Goal: Task Accomplishment & Management: Complete application form

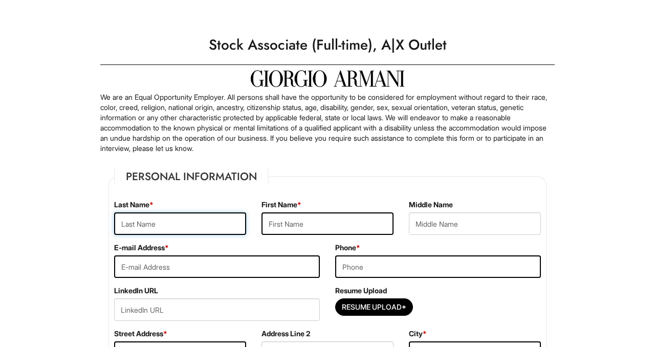
click at [220, 221] on input "text" at bounding box center [180, 223] width 132 height 23
type input "Mill-[PERSON_NAME]"
type input "Dav'[PERSON_NAME]"
type input "7132775875"
type input "[STREET_ADDRESS]"
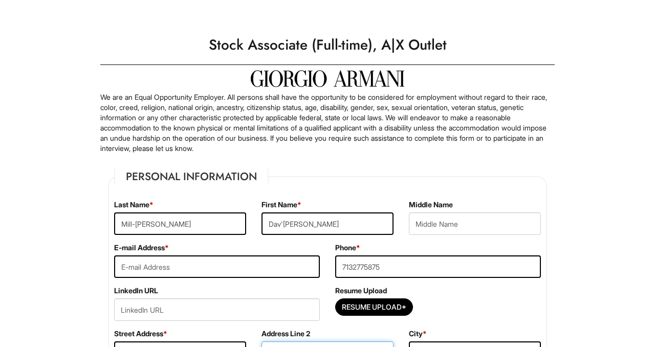
type input "304"
type input "[GEOGRAPHIC_DATA]"
select select "[GEOGRAPHIC_DATA]"
type input "77071"
click at [452, 230] on input "text" at bounding box center [475, 223] width 132 height 23
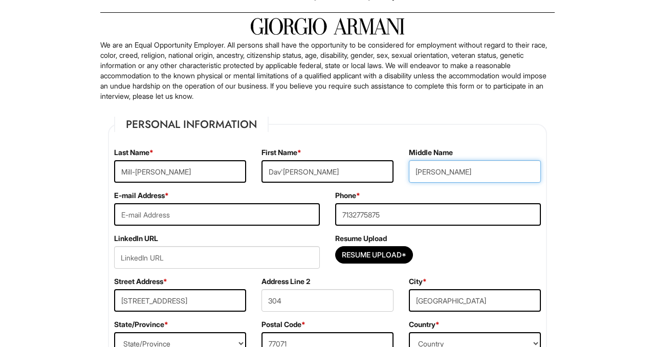
scroll to position [78, 0]
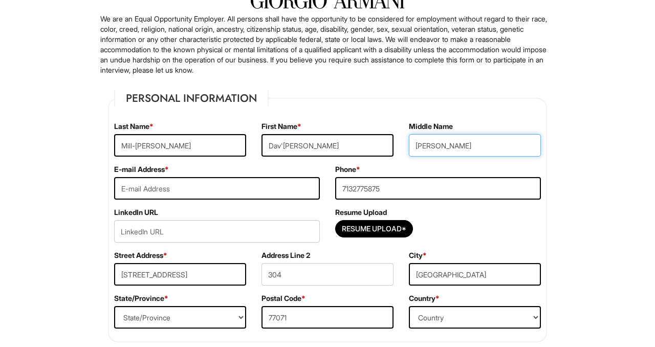
type input "[PERSON_NAME]"
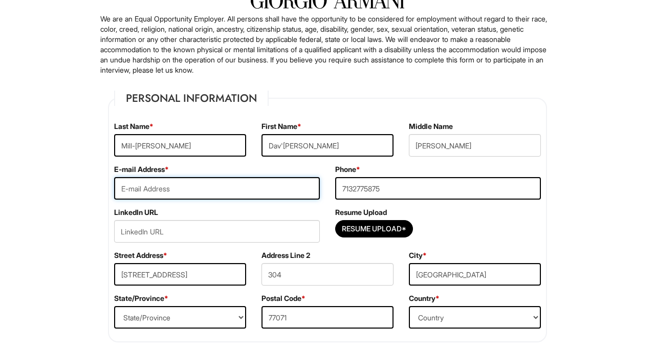
click at [299, 192] on input "email" at bounding box center [217, 188] width 206 height 23
type input "[EMAIL_ADDRESS][DOMAIN_NAME]"
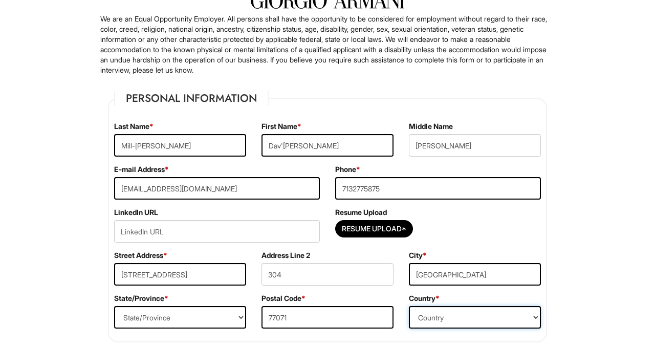
select select "[GEOGRAPHIC_DATA]"
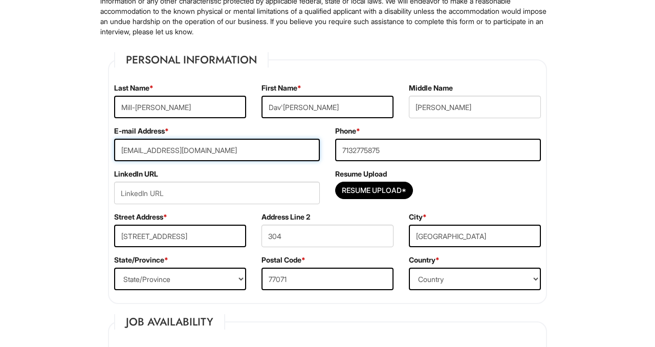
scroll to position [123, 0]
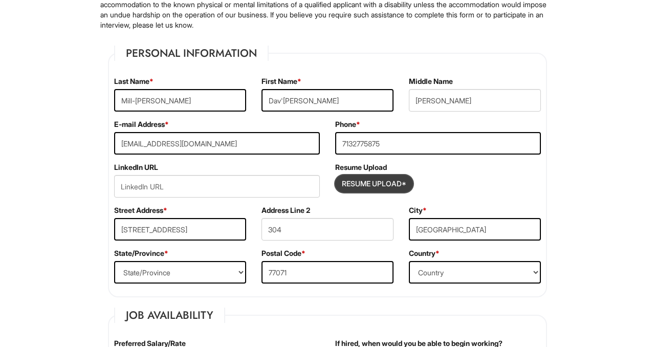
click at [376, 181] on input "Resume Upload*" at bounding box center [374, 184] width 77 height 16
type input "C:\fakepath\Resume 2025.pdf"
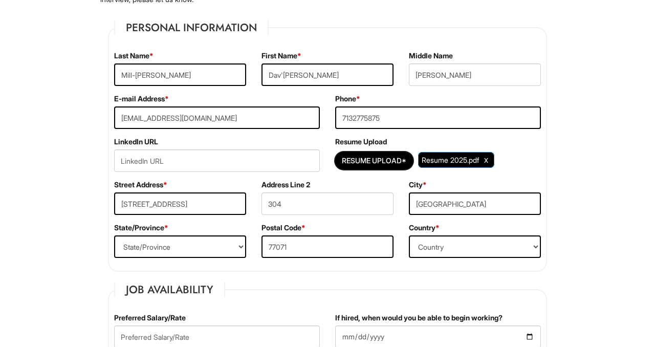
scroll to position [205, 0]
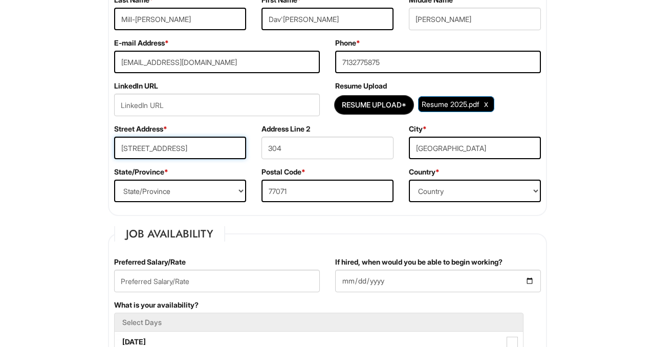
click at [203, 147] on input "[STREET_ADDRESS]" at bounding box center [180, 148] width 132 height 23
type input "[STREET_ADDRESS]"
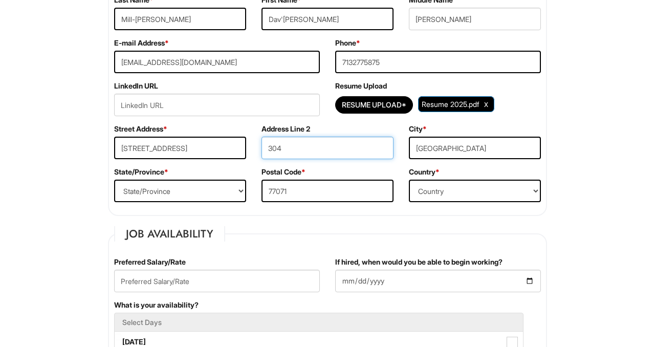
click at [305, 148] on input "304" at bounding box center [328, 148] width 132 height 23
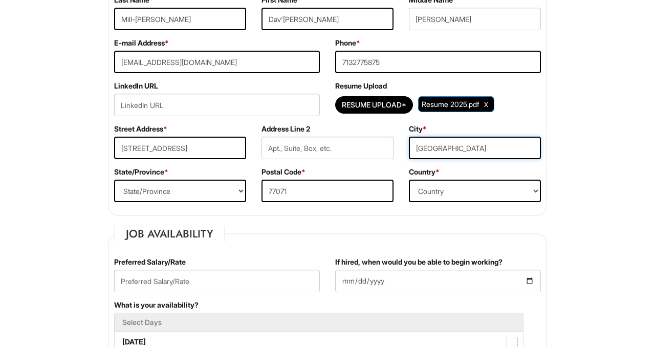
click at [470, 140] on input "[GEOGRAPHIC_DATA]" at bounding box center [475, 148] width 132 height 23
type input "s"
type input "San Marcos"
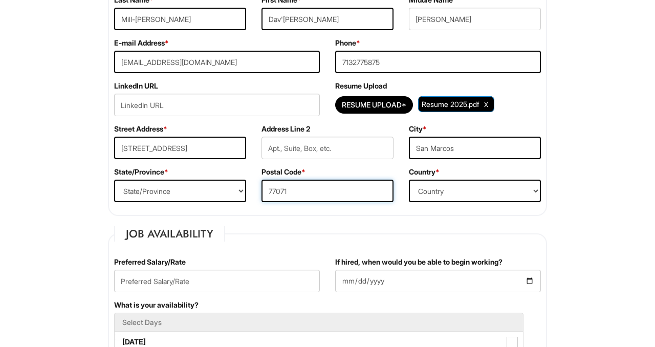
click at [321, 195] on input "77071" at bounding box center [328, 191] width 132 height 23
type input "78666"
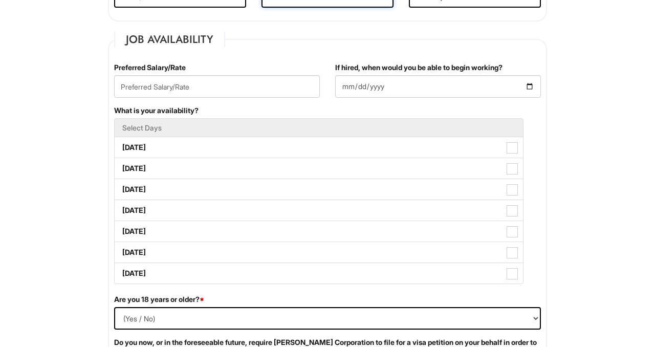
scroll to position [417, 0]
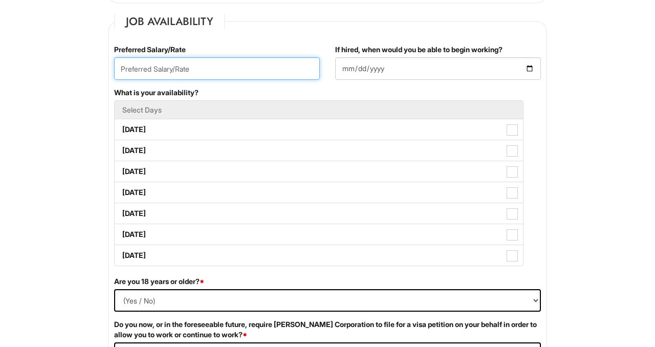
click at [254, 66] on input "text" at bounding box center [217, 68] width 206 height 23
type input "$14"
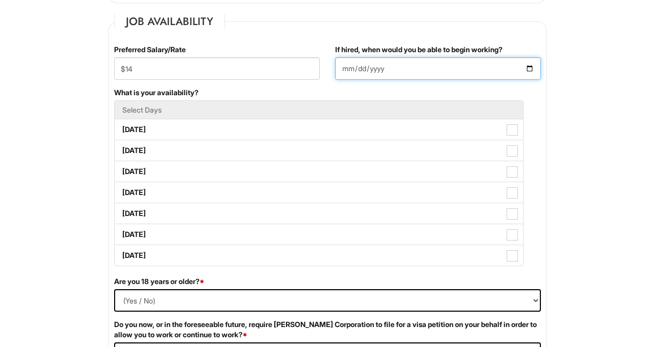
click at [433, 71] on input "If hired, when would you be able to begin working?" at bounding box center [438, 68] width 206 height 23
click at [537, 69] on input "If hired, when would you be able to begin working?" at bounding box center [438, 68] width 206 height 23
click at [533, 69] on input "If hired, when would you be able to begin working?" at bounding box center [438, 68] width 206 height 23
type input "[DATE]"
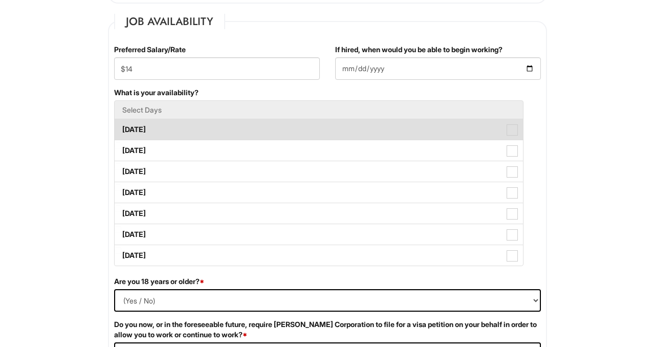
click at [250, 132] on label "[DATE]" at bounding box center [319, 129] width 409 height 20
click at [121, 128] on Available_Monday "[DATE]" at bounding box center [118, 124] width 7 height 7
checkbox Available_Monday "true"
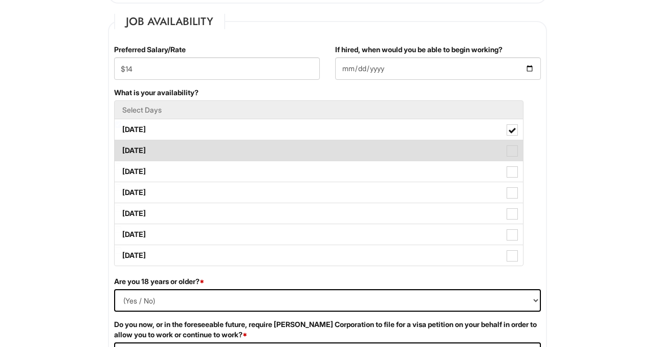
click at [499, 144] on label "[DATE]" at bounding box center [319, 150] width 409 height 20
click at [121, 144] on Available_Tuesday "[DATE]" at bounding box center [118, 145] width 7 height 7
checkbox Available_Tuesday "true"
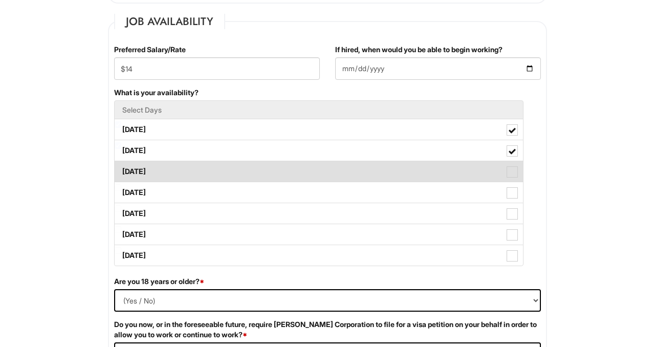
click at [494, 165] on label "[DATE]" at bounding box center [319, 171] width 409 height 20
click at [121, 165] on Available_Wednesday "[DATE]" at bounding box center [118, 166] width 7 height 7
checkbox Available_Wednesday "true"
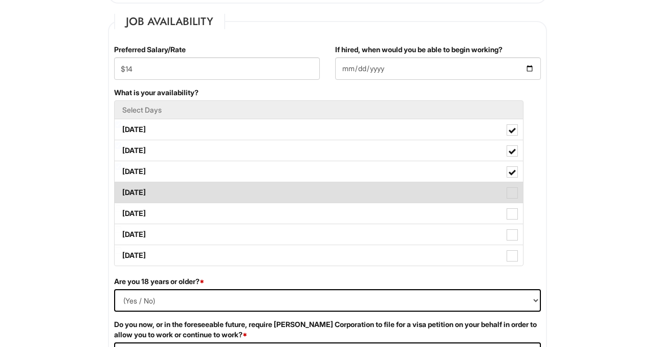
click at [492, 191] on label "[DATE]" at bounding box center [319, 192] width 409 height 20
click at [121, 191] on Available_Thursday "[DATE]" at bounding box center [118, 187] width 7 height 7
checkbox Available_Thursday "true"
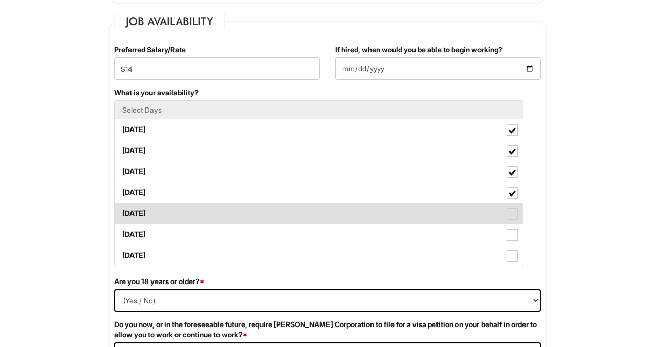
click at [490, 214] on label "[DATE]" at bounding box center [319, 213] width 409 height 20
click at [121, 212] on Available_Friday "[DATE]" at bounding box center [118, 208] width 7 height 7
checkbox Available_Friday "true"
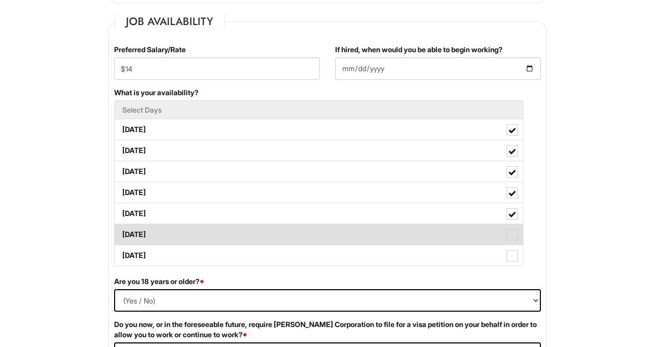
click at [486, 241] on label "[DATE]" at bounding box center [319, 234] width 409 height 20
click at [121, 233] on Available_Saturday "[DATE]" at bounding box center [118, 229] width 7 height 7
checkbox Available_Saturday "true"
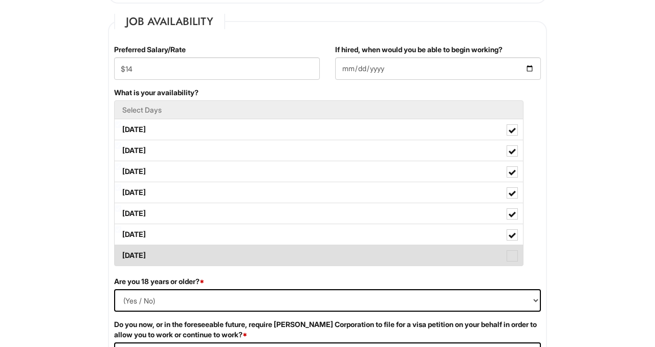
click at [486, 251] on label "[DATE]" at bounding box center [319, 255] width 409 height 20
click at [121, 251] on Available_Sunday "[DATE]" at bounding box center [118, 250] width 7 height 7
checkbox Available_Sunday "true"
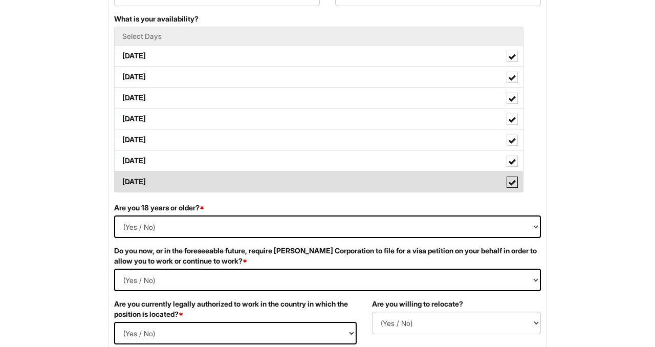
scroll to position [500, 0]
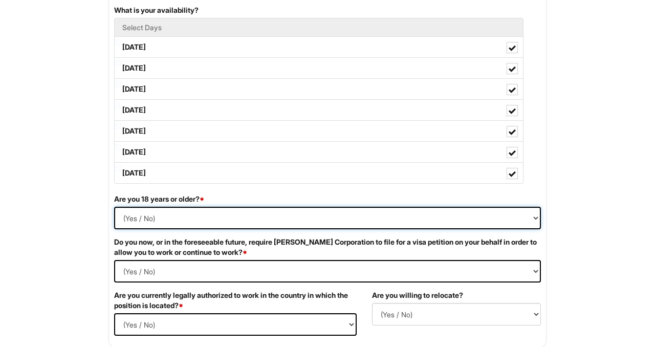
click at [437, 214] on select "(Yes / No) Yes No" at bounding box center [327, 218] width 427 height 23
select select "Yes"
click at [114, 207] on select "(Yes / No) Yes No" at bounding box center [327, 218] width 427 height 23
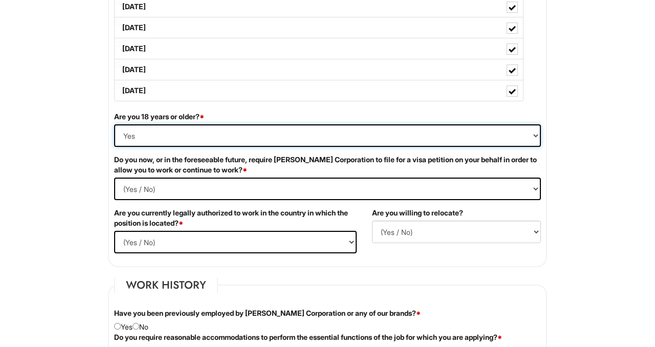
scroll to position [587, 0]
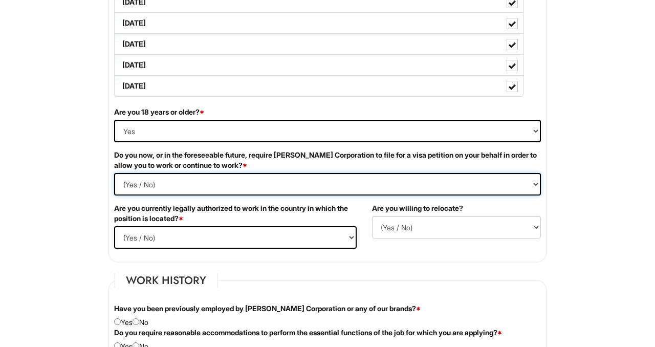
click at [377, 183] on Required "(Yes / No) Yes No" at bounding box center [327, 184] width 427 height 23
select Required "No"
click at [114, 173] on Required "(Yes / No) Yes No" at bounding box center [327, 184] width 427 height 23
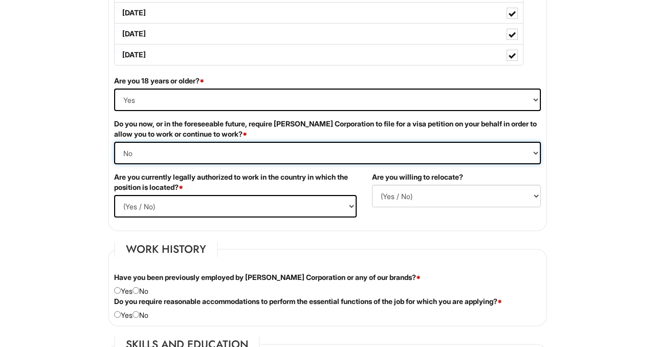
scroll to position [635, 0]
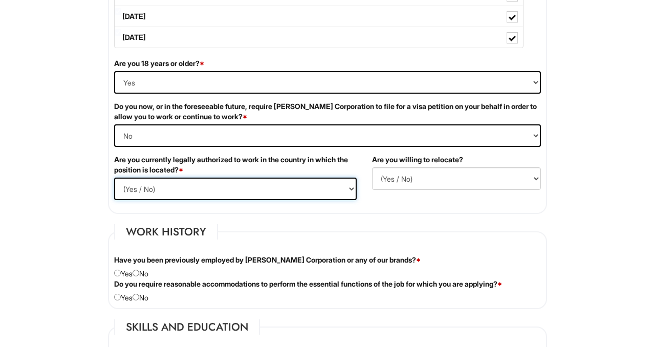
click at [289, 190] on select "(Yes / No) Yes No" at bounding box center [235, 189] width 243 height 23
select select "Yes"
click at [114, 178] on select "(Yes / No) Yes No" at bounding box center [235, 189] width 243 height 23
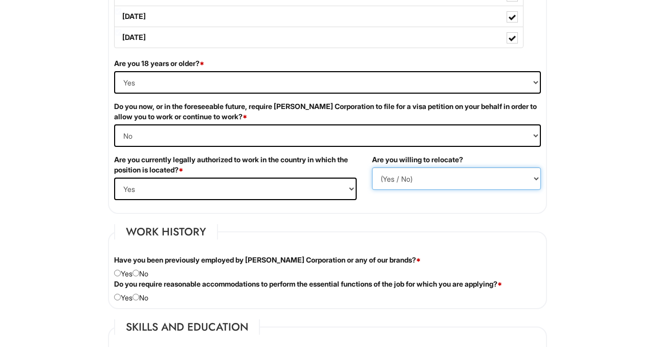
click at [388, 176] on select "(Yes / No) No Yes" at bounding box center [456, 178] width 169 height 23
select select "N"
click at [372, 167] on select "(Yes / No) No Yes" at bounding box center [456, 178] width 169 height 23
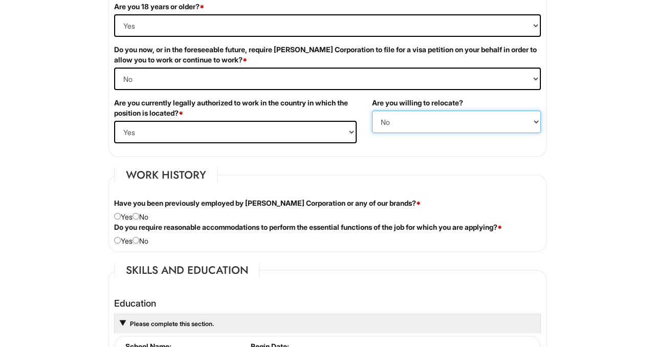
scroll to position [757, 0]
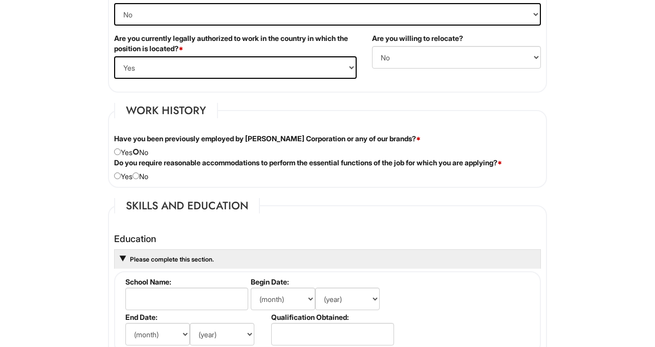
click at [139, 152] on input "radio" at bounding box center [136, 151] width 7 height 7
radio input "true"
click at [145, 179] on div "Do you require reasonable accommodations to perform the essential functions of …" at bounding box center [327, 170] width 442 height 24
click at [139, 177] on input "radio" at bounding box center [136, 176] width 7 height 7
radio input "true"
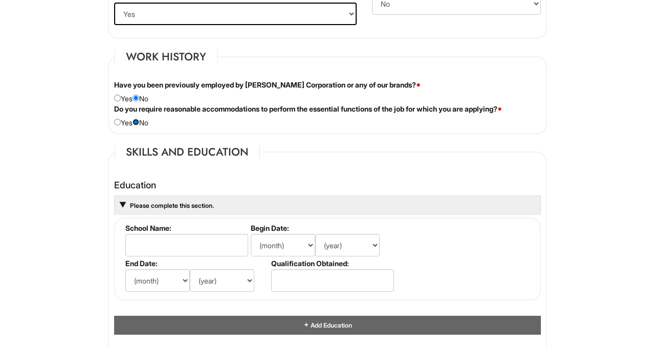
scroll to position [862, 0]
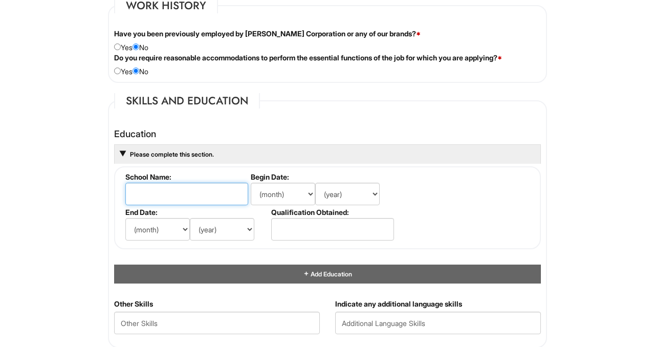
click at [194, 190] on input "text" at bounding box center [186, 194] width 123 height 23
type input "[GEOGRAPHIC_DATA]"
click at [271, 182] on li "Begin Date: (month) Jan Feb Mar Apr May Jun [DATE] Aug Sep Oct Nov Dec (year) 2…" at bounding box center [321, 190] width 146 height 35
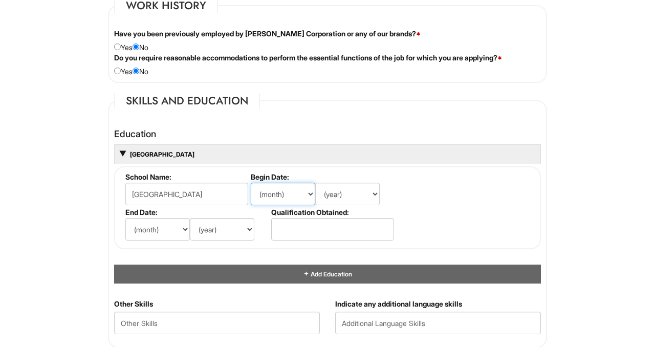
click at [286, 197] on select "(month) Jan Feb Mar Apr May Jun [DATE] Aug Sep Oct Nov Dec" at bounding box center [283, 194] width 65 height 23
select select "8"
click at [251, 183] on select "(month) Jan Feb Mar Apr May Jun [DATE] Aug Sep Oct Nov Dec" at bounding box center [283, 194] width 65 height 23
click at [345, 204] on select "(year) 2029 2028 2027 2026 2025 2024 2023 2022 2021 2020 2019 2018 2017 2016 20…" at bounding box center [347, 194] width 65 height 23
select select "2018"
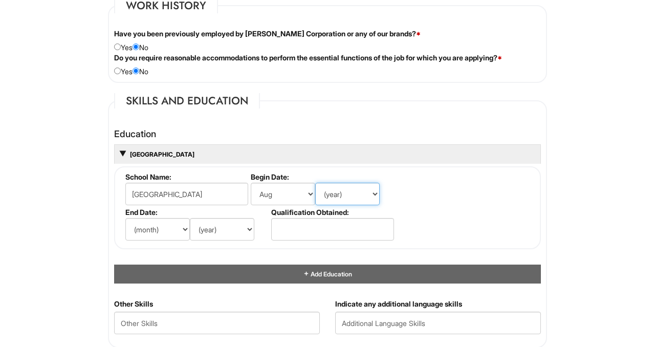
click at [315, 183] on select "(year) 2029 2028 2027 2026 2025 2024 2023 2022 2021 2020 2019 2018 2017 2016 20…" at bounding box center [347, 194] width 65 height 23
click at [148, 226] on select "(month) Jan Feb Mar Apr May Jun [DATE] Aug Sep Oct Nov Dec" at bounding box center [157, 229] width 65 height 23
select select "5"
click at [125, 218] on select "(month) Jan Feb Mar Apr May Jun [DATE] Aug Sep Oct Nov Dec" at bounding box center [157, 229] width 65 height 23
click at [228, 228] on select "(year) 2029 2028 2027 2026 2025 2024 2023 2022 2021 2020 2019 2018 2017 2016 20…" at bounding box center [222, 229] width 65 height 23
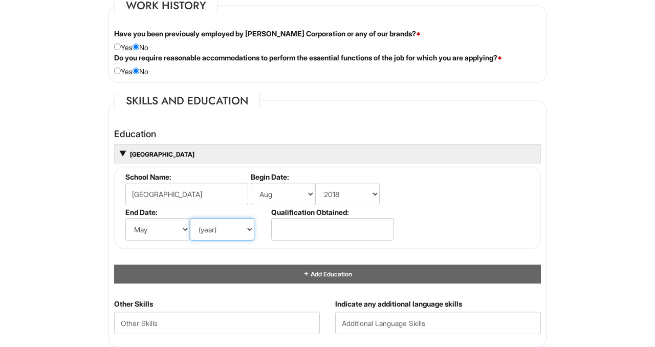
select select "2022"
click at [190, 218] on select "(year) 2029 2028 2027 2026 2025 2024 2023 2022 2021 2020 2019 2018 2017 2016 20…" at bounding box center [222, 229] width 65 height 23
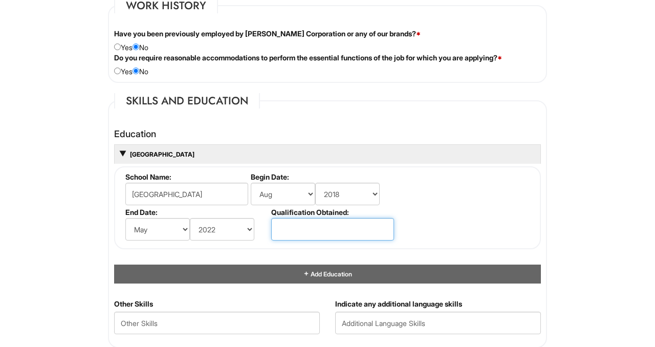
click at [341, 222] on input "text" at bounding box center [332, 229] width 123 height 23
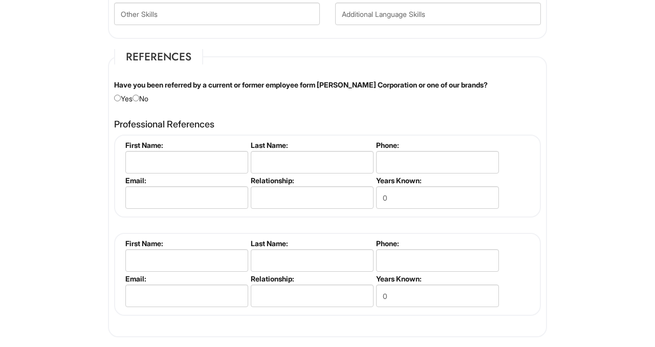
scroll to position [1186, 0]
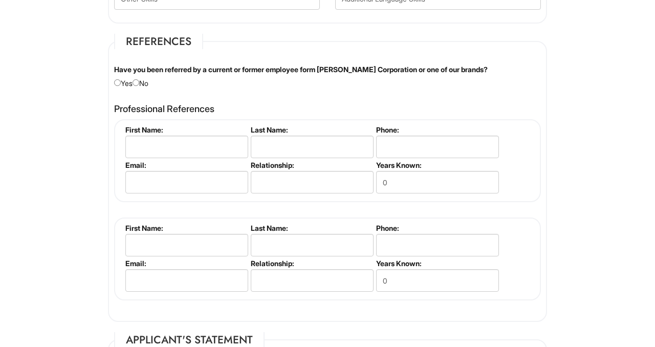
type input "High School Diploma"
click at [139, 84] on input "radio" at bounding box center [136, 82] width 7 height 7
radio input "true"
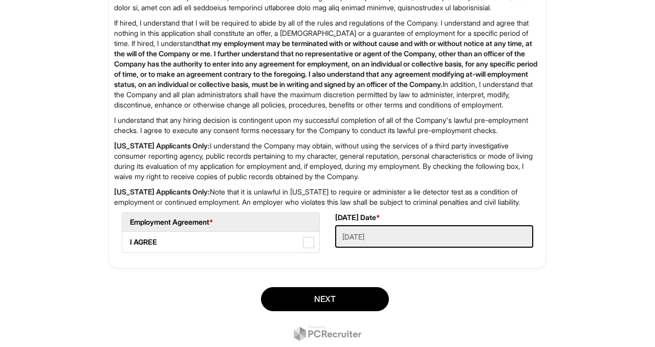
scroll to position [1693, 0]
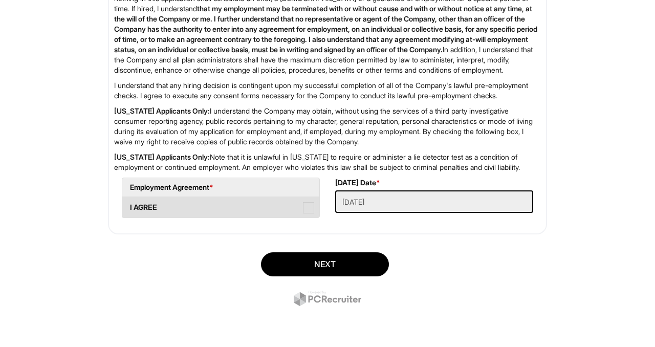
click at [309, 209] on span at bounding box center [308, 207] width 11 height 11
click at [129, 206] on AGREE "I AGREE" at bounding box center [125, 202] width 7 height 7
checkbox AGREE "true"
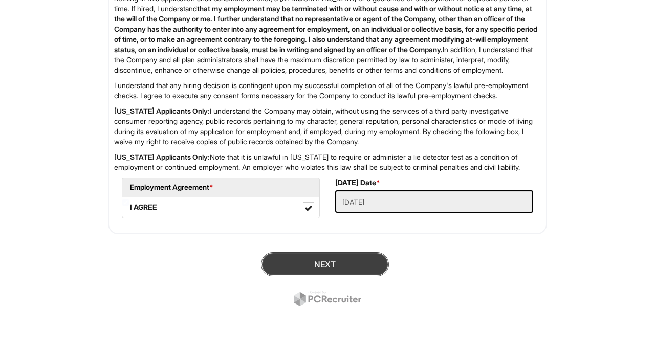
click at [338, 268] on button "Next" at bounding box center [325, 264] width 128 height 24
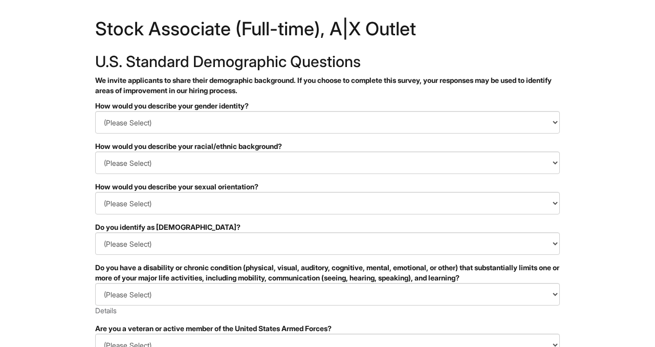
scroll to position [16, 0]
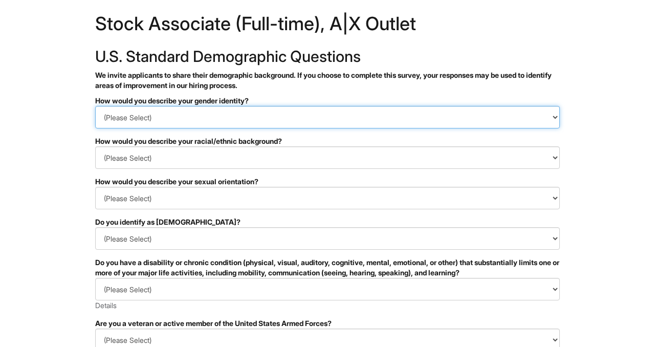
click at [381, 119] on select "(Please Select) Man Woman [DEMOGRAPHIC_DATA] I prefer to self-describe I don't …" at bounding box center [327, 117] width 465 height 23
select select "Woman"
click at [95, 106] on select "(Please Select) Man Woman [DEMOGRAPHIC_DATA] I prefer to self-describe I don't …" at bounding box center [327, 117] width 465 height 23
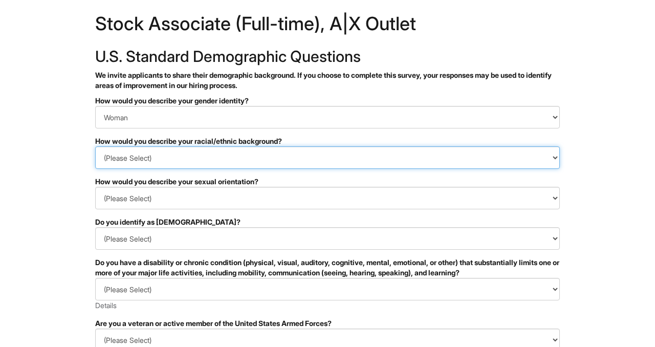
click at [355, 159] on select "(Please Select) [DEMOGRAPHIC_DATA] or of [DEMOGRAPHIC_DATA] descent [DEMOGRAPHI…" at bounding box center [327, 157] width 465 height 23
select select "Black or of [DEMOGRAPHIC_DATA] descent"
click at [95, 146] on select "(Please Select) [DEMOGRAPHIC_DATA] or of [DEMOGRAPHIC_DATA] descent [DEMOGRAPHI…" at bounding box center [327, 157] width 465 height 23
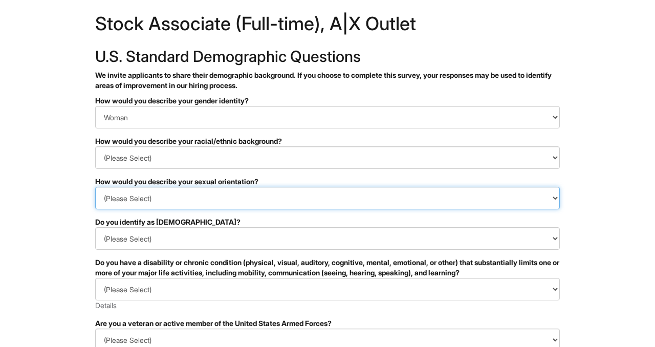
click at [302, 202] on select "(Please Select) [DEMOGRAPHIC_DATA] [DEMOGRAPHIC_DATA] and/or [DEMOGRAPHIC_DATA]…" at bounding box center [327, 198] width 465 height 23
select select "[DEMOGRAPHIC_DATA]"
click at [95, 187] on select "(Please Select) [DEMOGRAPHIC_DATA] [DEMOGRAPHIC_DATA] and/or [DEMOGRAPHIC_DATA]…" at bounding box center [327, 198] width 465 height 23
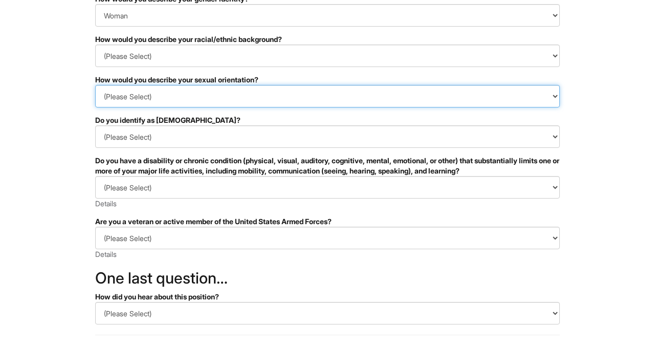
scroll to position [133, 0]
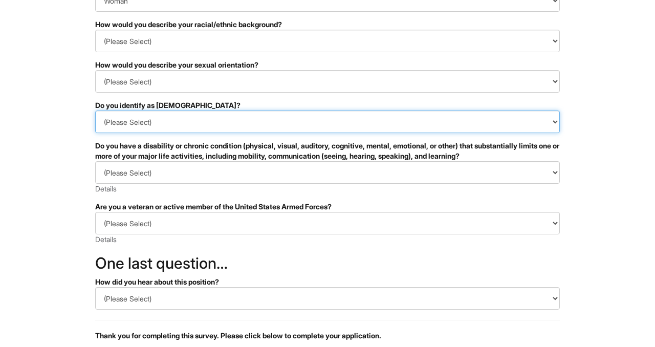
click at [278, 112] on select "(Please Select) Yes No I prefer to self-describe I don't wish to answer" at bounding box center [327, 122] width 465 height 23
select select "No"
click at [95, 111] on select "(Please Select) Yes No I prefer to self-describe I don't wish to answer" at bounding box center [327, 122] width 465 height 23
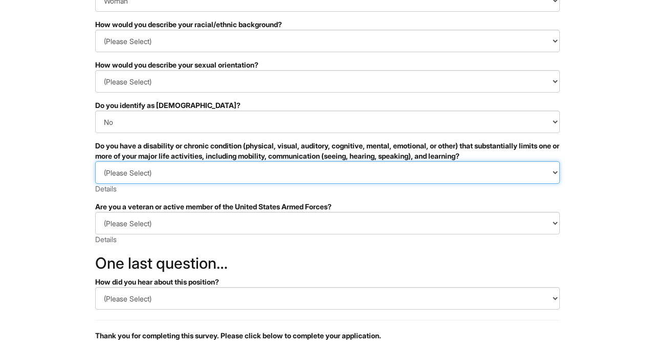
click at [295, 170] on select "(Please Select) YES, I HAVE A DISABILITY (or previously had a disability) NO, I…" at bounding box center [327, 172] width 465 height 23
select select "NO, I DON'T HAVE A DISABILITY"
click at [95, 161] on select "(Please Select) YES, I HAVE A DISABILITY (or previously had a disability) NO, I…" at bounding box center [327, 172] width 465 height 23
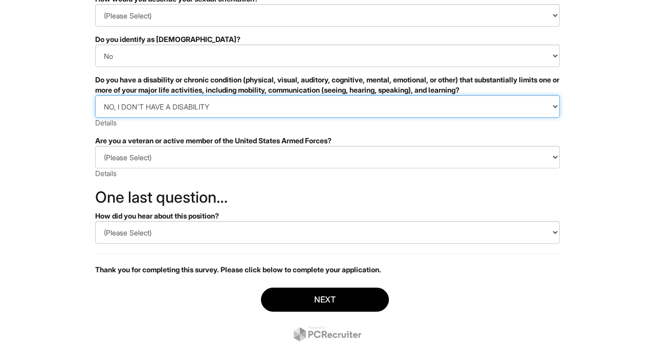
scroll to position [202, 0]
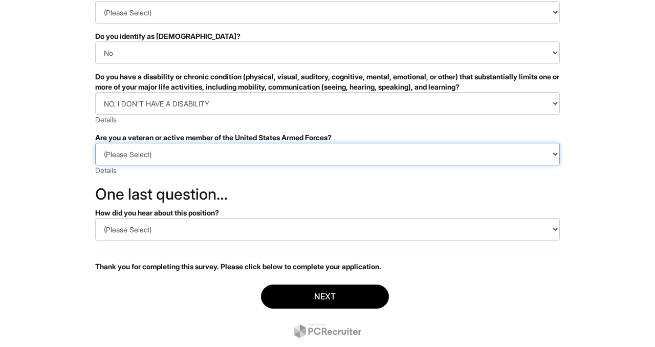
click at [285, 158] on select "(Please Select) I IDENTIFY AS ONE OR MORE OF THE CLASSIFICATIONS OF PROTECTED V…" at bounding box center [327, 154] width 465 height 23
select select "I AM NOT A PROTECTED VETERAN"
click at [95, 143] on select "(Please Select) I IDENTIFY AS ONE OR MORE OF THE CLASSIFICATIONS OF PROTECTED V…" at bounding box center [327, 154] width 465 height 23
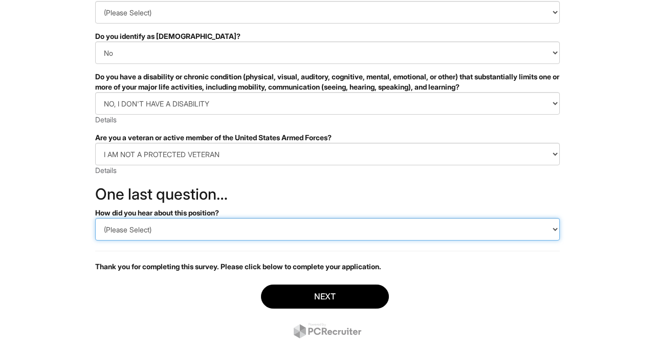
click at [281, 231] on select "(Please Select) CareerBuilder Indeed LinkedIn Monster Referral Other" at bounding box center [327, 229] width 465 height 23
select select "Indeed"
click at [95, 218] on select "(Please Select) CareerBuilder Indeed LinkedIn Monster Referral Other" at bounding box center [327, 229] width 465 height 23
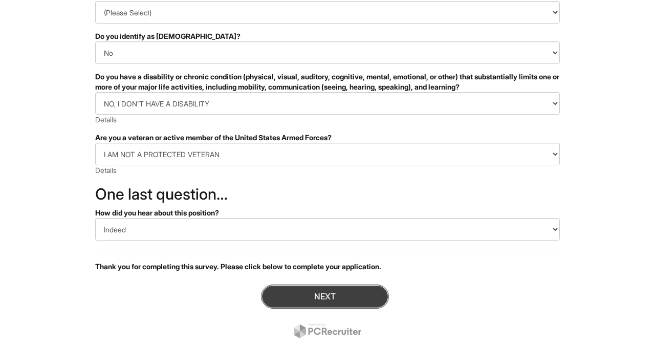
click at [305, 296] on button "Next" at bounding box center [325, 297] width 128 height 24
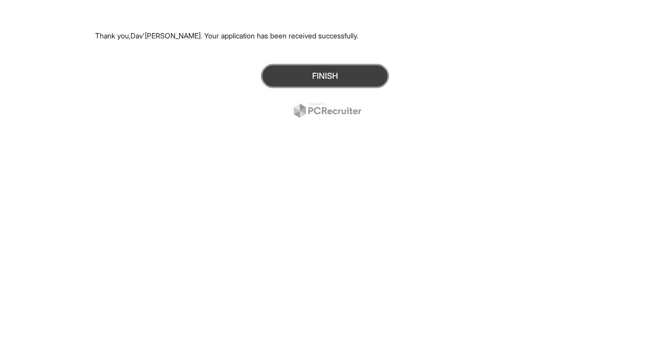
click at [329, 66] on button "Finish" at bounding box center [325, 76] width 128 height 24
